Goal: Register for event/course

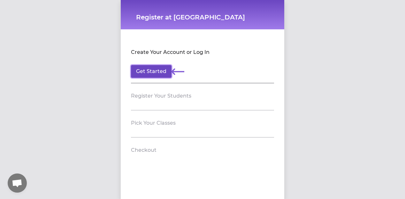
click at [146, 72] on button "Get Started" at bounding box center [151, 71] width 41 height 13
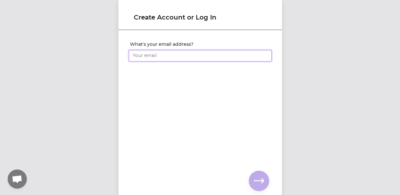
click at [158, 58] on input "What's your email address?" at bounding box center [200, 56] width 143 height 12
type input "[EMAIL_ADDRESS][DOMAIN_NAME]"
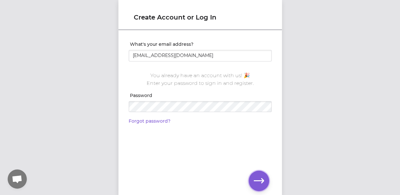
click at [262, 175] on icon "button" at bounding box center [259, 180] width 10 height 10
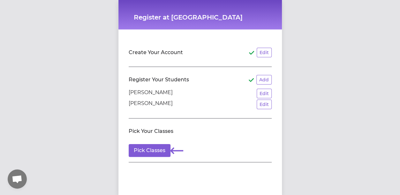
scroll to position [4, 0]
click at [147, 144] on button "Pick Classes" at bounding box center [150, 150] width 42 height 13
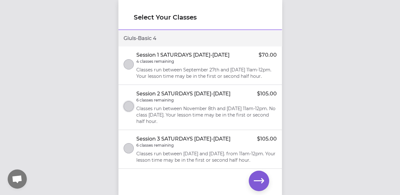
click at [126, 111] on button "select class" at bounding box center [129, 106] width 10 height 10
click at [126, 108] on icon "select class" at bounding box center [128, 106] width 5 height 4
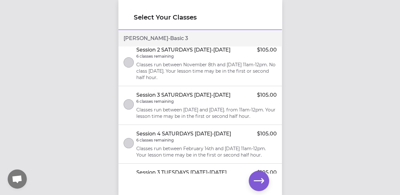
scroll to position [298, 0]
click at [130, 67] on button "select class" at bounding box center [129, 62] width 10 height 10
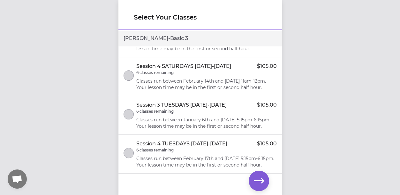
scroll to position [303, 0]
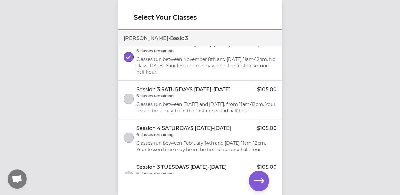
click at [261, 181] on icon "button" at bounding box center [259, 180] width 10 height 10
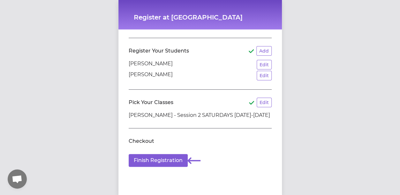
scroll to position [33, 0]
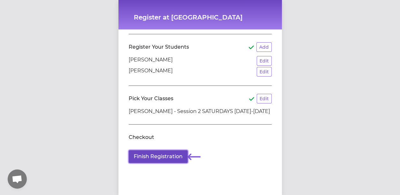
click at [157, 152] on button "Finish Registration" at bounding box center [158, 156] width 59 height 13
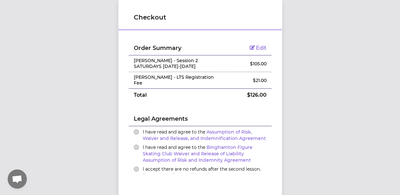
click at [134, 131] on button "I have read and agree to the Assumption of Risk, Waiver and Release, and Indemn…" at bounding box center [136, 131] width 5 height 5
click at [134, 146] on button "I have read and agree to the Binghamton Figure Skating Club Waiver and Release …" at bounding box center [136, 146] width 5 height 5
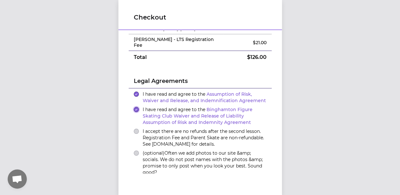
scroll to position [38, 0]
click at [134, 130] on button "I accept there are no refunds after the second lesson. Registration Fee and Par…" at bounding box center [136, 130] width 5 height 5
click at [134, 151] on button "(optional) Often we add photos to our site &amp; socials. We do not post names …" at bounding box center [136, 152] width 5 height 5
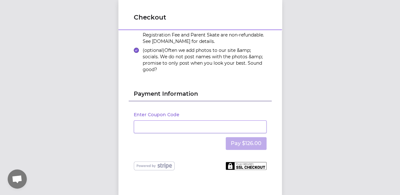
scroll to position [142, 0]
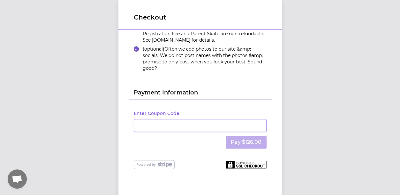
click at [247, 165] on img at bounding box center [246, 164] width 41 height 8
click at [246, 162] on img at bounding box center [246, 164] width 41 height 8
click at [180, 124] on div at bounding box center [200, 125] width 133 height 13
drag, startPoint x: 233, startPoint y: 134, endPoint x: 335, endPoint y: 139, distance: 102.4
click at [335, 139] on div "Checkout Order Summary Edit [PERSON_NAME] - Session 2 SATURDAYS [DATE]-[DATE] $…" at bounding box center [200, 97] width 400 height 195
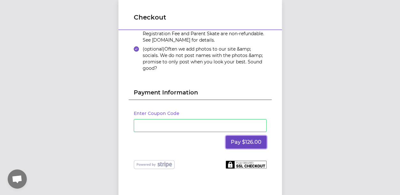
click at [244, 136] on button "Pay $126.00" at bounding box center [246, 141] width 41 height 13
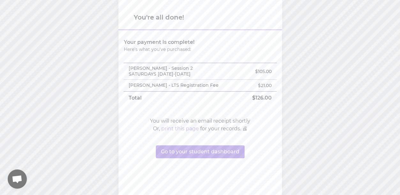
scroll to position [5, 0]
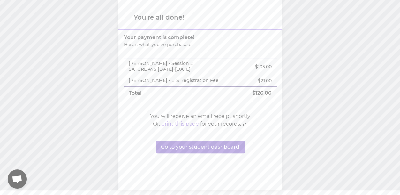
click at [214, 149] on button "Go to your student dashboard" at bounding box center [200, 146] width 89 height 13
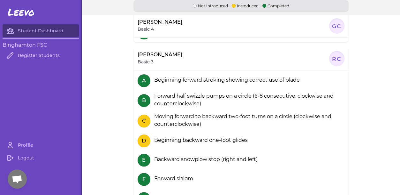
scroll to position [141, 0]
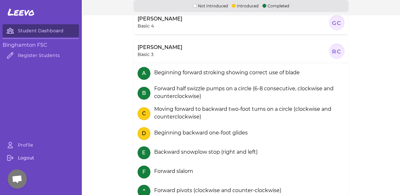
click at [30, 157] on link "Logout" at bounding box center [41, 157] width 76 height 13
